Goal: Task Accomplishment & Management: Manage account settings

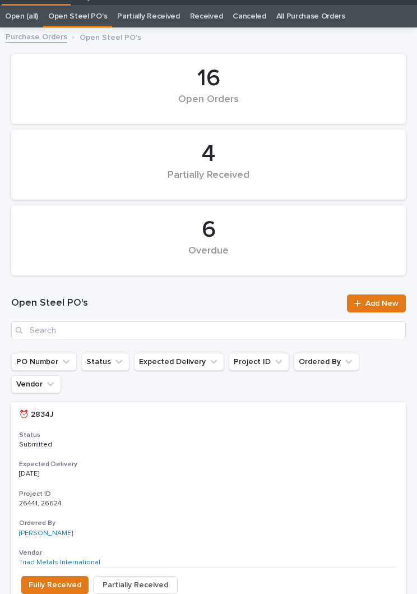
scroll to position [43, 0]
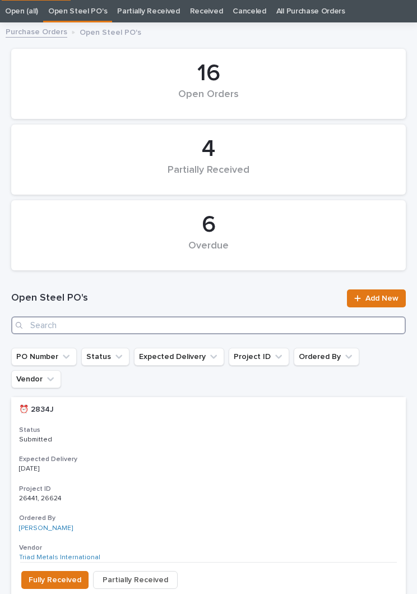
click at [152, 332] on input "Search" at bounding box center [208, 325] width 395 height 18
type input "2945"
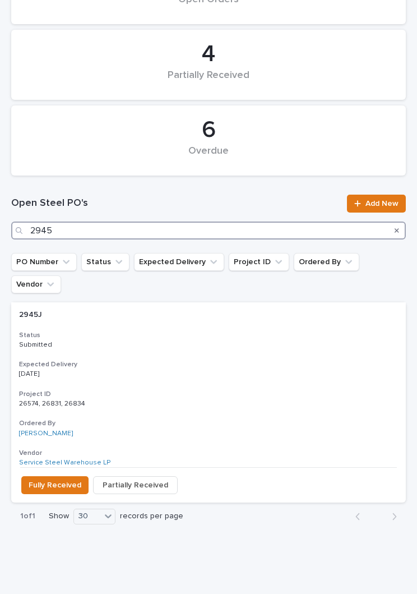
scroll to position [137, 0]
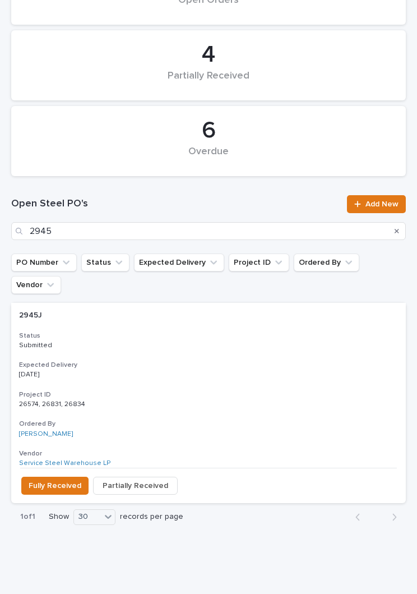
click at [179, 327] on div "2945J 2945J Status Submitted Expected Delivery [DATE] Project ID 26574, 26831, …" at bounding box center [208, 385] width 395 height 165
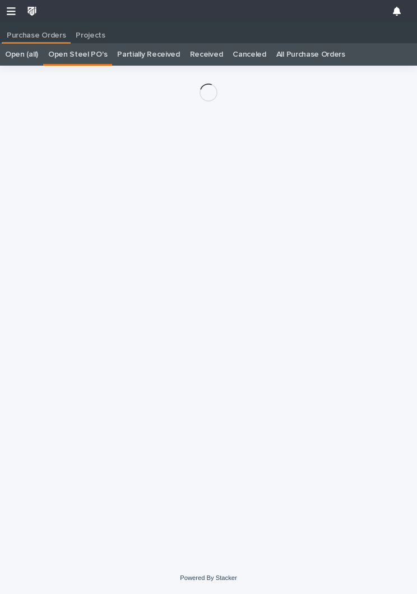
scroll to position [17, 0]
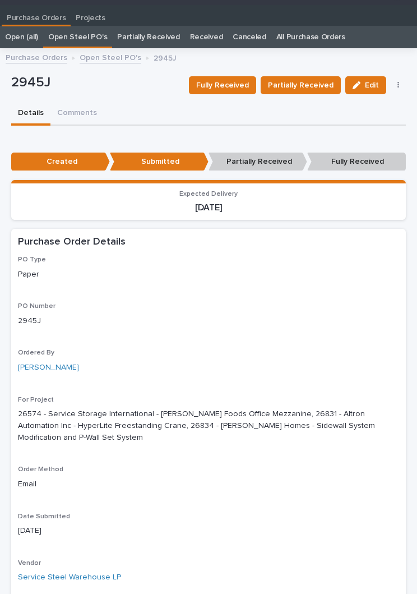
click at [237, 87] on span "Fully Received" at bounding box center [222, 84] width 53 height 13
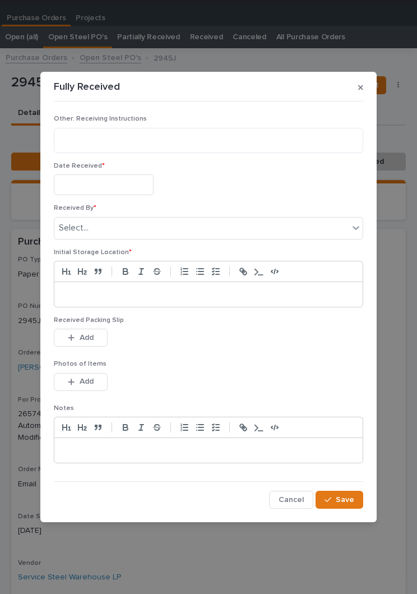
click at [95, 179] on input "text" at bounding box center [104, 184] width 100 height 21
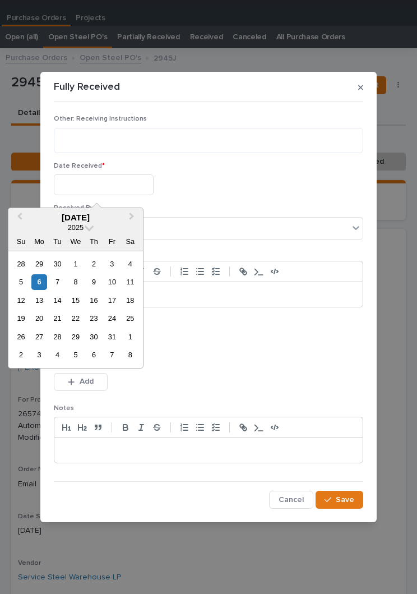
click at [44, 285] on div "6" at bounding box center [38, 281] width 15 height 15
type input "**********"
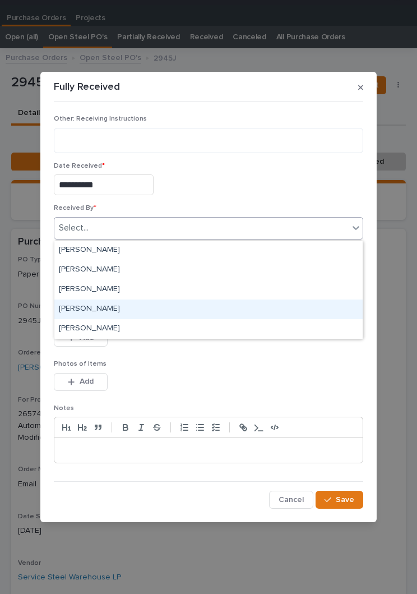
click at [136, 312] on div "[PERSON_NAME]" at bounding box center [208, 309] width 308 height 20
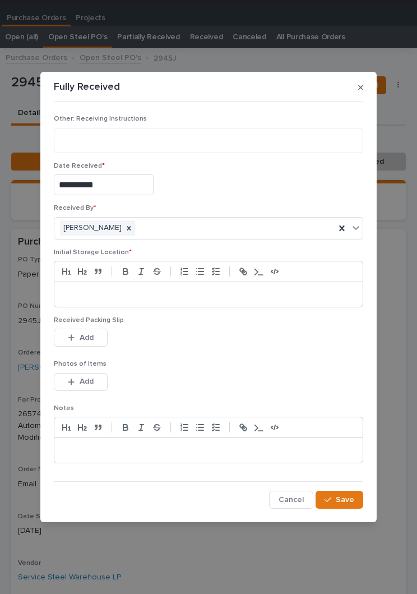
click at [207, 297] on p at bounding box center [208, 294] width 291 height 11
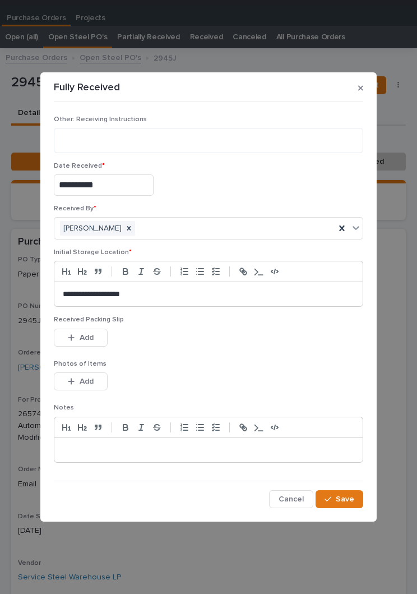
click at [192, 348] on div "This file cannot be opened Download File Add" at bounding box center [208, 339] width 309 height 22
click at [192, 347] on div "This file cannot be opened Download File Add" at bounding box center [208, 339] width 309 height 22
click at [89, 345] on button "Add" at bounding box center [81, 337] width 54 height 18
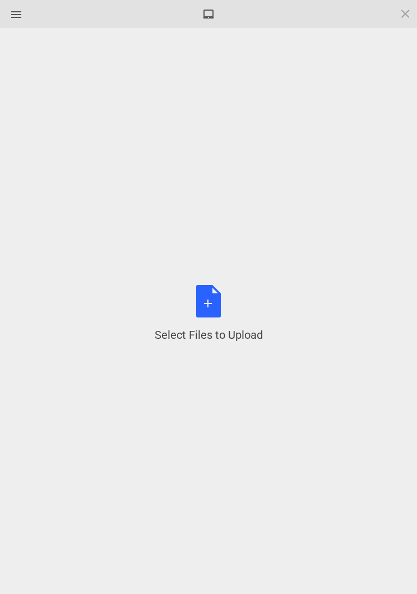
click at [212, 307] on div "Select Files to Upload or Drag and Drop, Copy and Paste Files" at bounding box center [209, 314] width 108 height 58
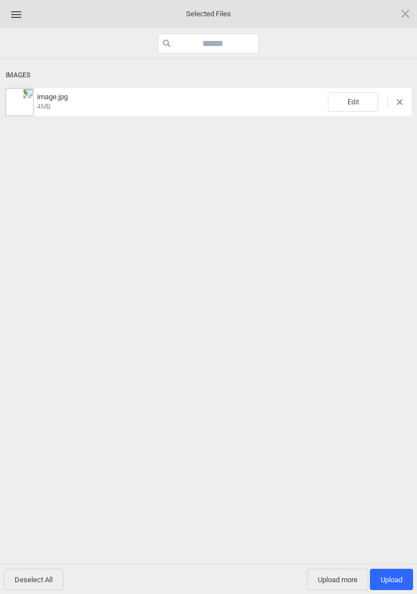
click at [365, 96] on span "Edit" at bounding box center [353, 102] width 50 height 20
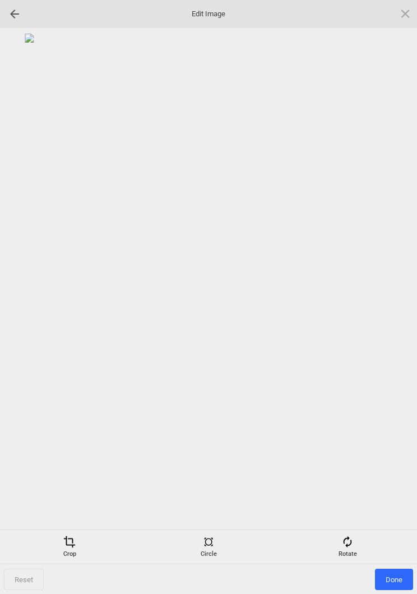
click at [359, 536] on div "Rotate" at bounding box center [347, 546] width 133 height 22
click at [396, 285] on div at bounding box center [392, 297] width 28 height 28
click at [391, 287] on div at bounding box center [392, 297] width 28 height 28
click at [392, 289] on div at bounding box center [392, 297] width 28 height 28
click at [395, 293] on div at bounding box center [392, 297] width 28 height 28
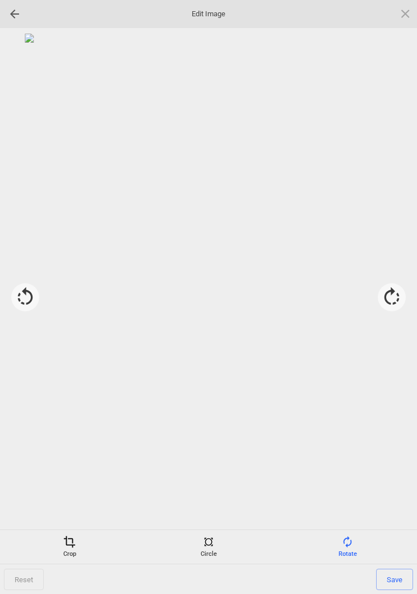
click at [65, 553] on div "Crop" at bounding box center [69, 546] width 133 height 22
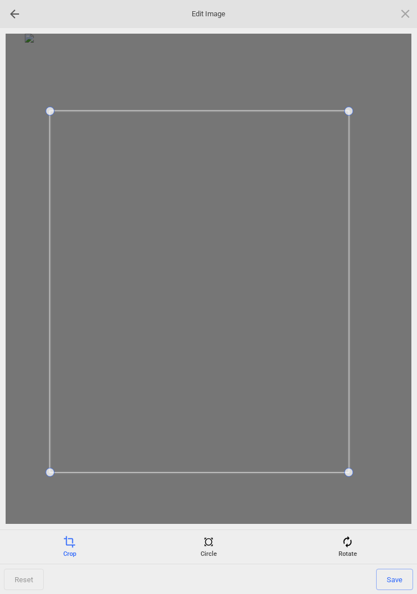
click at [405, 572] on span "Save" at bounding box center [394, 578] width 37 height 21
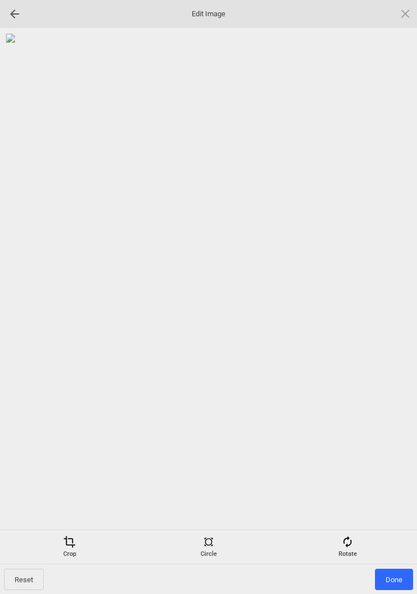
click at [409, 570] on span "Done" at bounding box center [394, 578] width 38 height 21
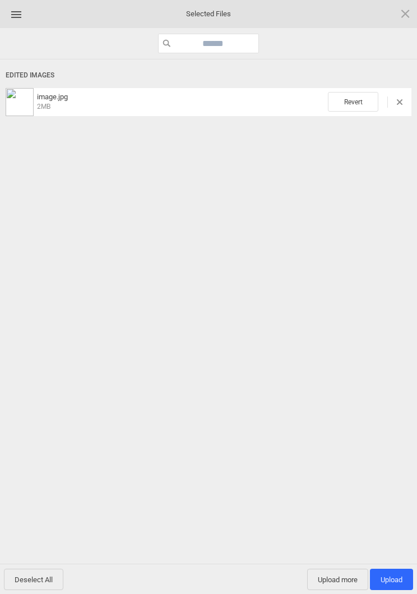
click at [401, 569] on span "Upload 1" at bounding box center [391, 578] width 43 height 21
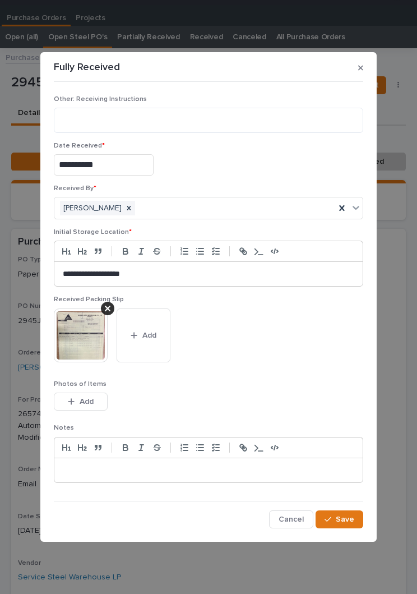
click at [346, 517] on span "Save" at bounding box center [345, 519] width 18 height 10
